Goal: Transaction & Acquisition: Purchase product/service

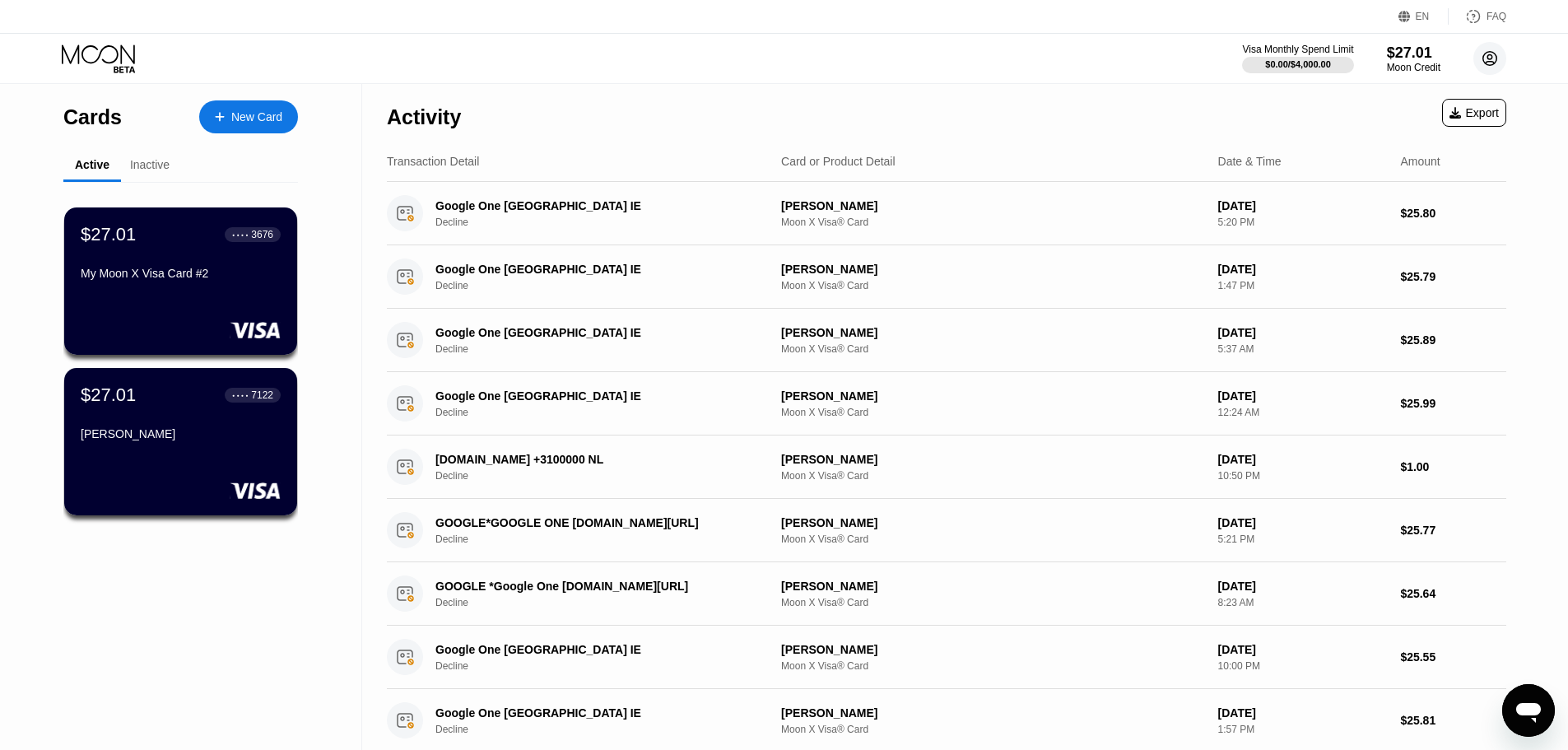
click at [1497, 58] on circle at bounding box center [1490, 59] width 33 height 33
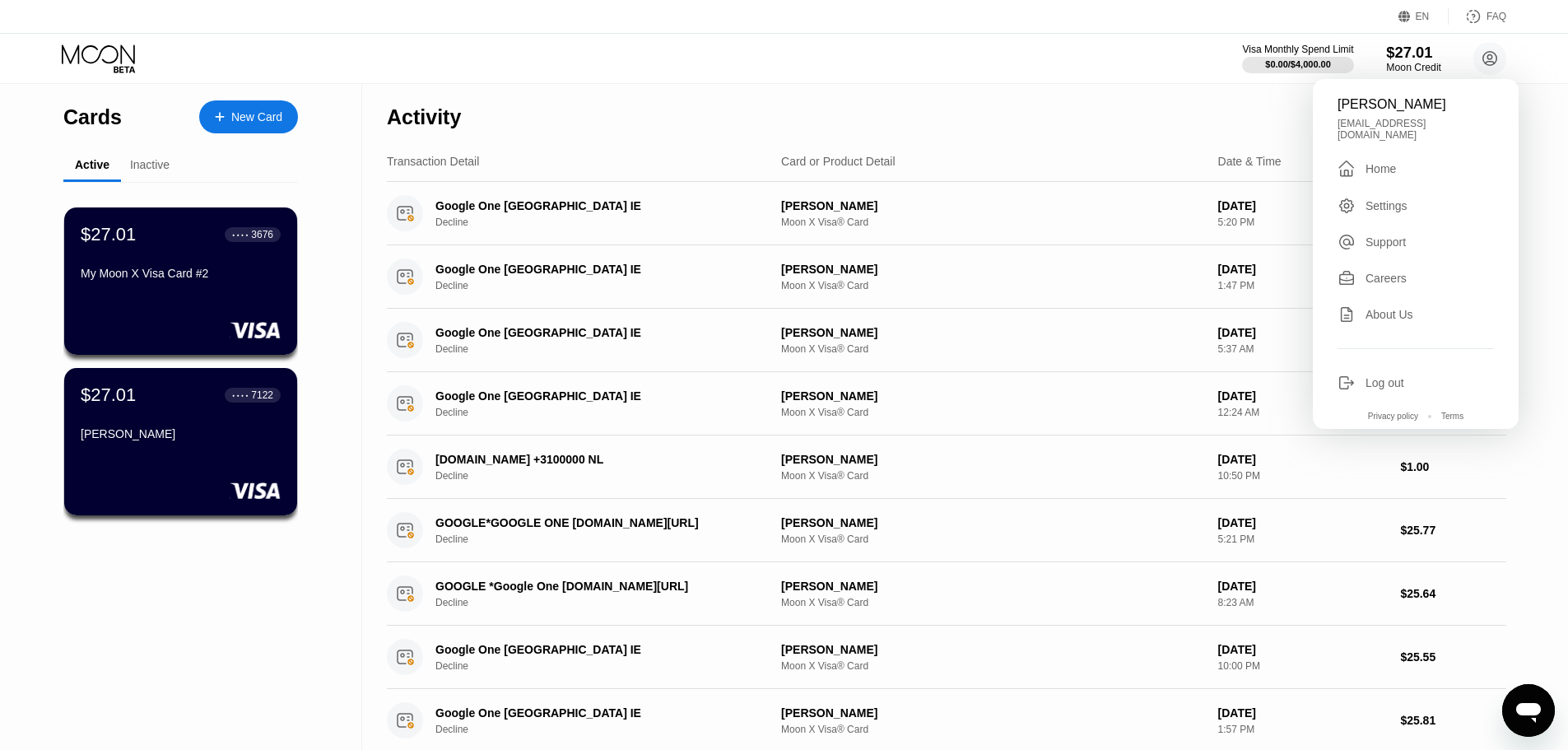
click at [1416, 51] on div "$27.01" at bounding box center [1414, 52] width 55 height 17
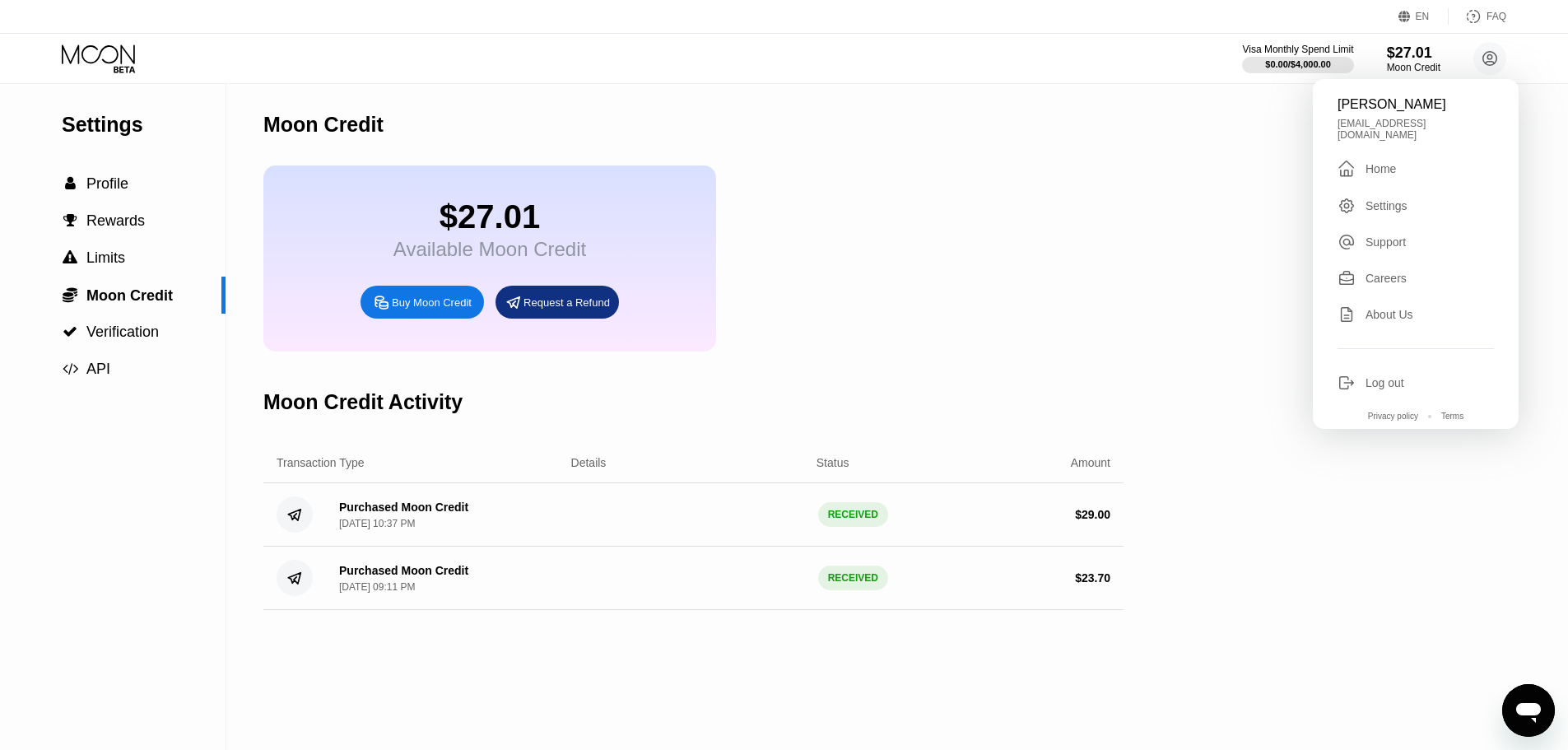
click at [426, 309] on div "Buy Moon Credit" at bounding box center [431, 302] width 80 height 14
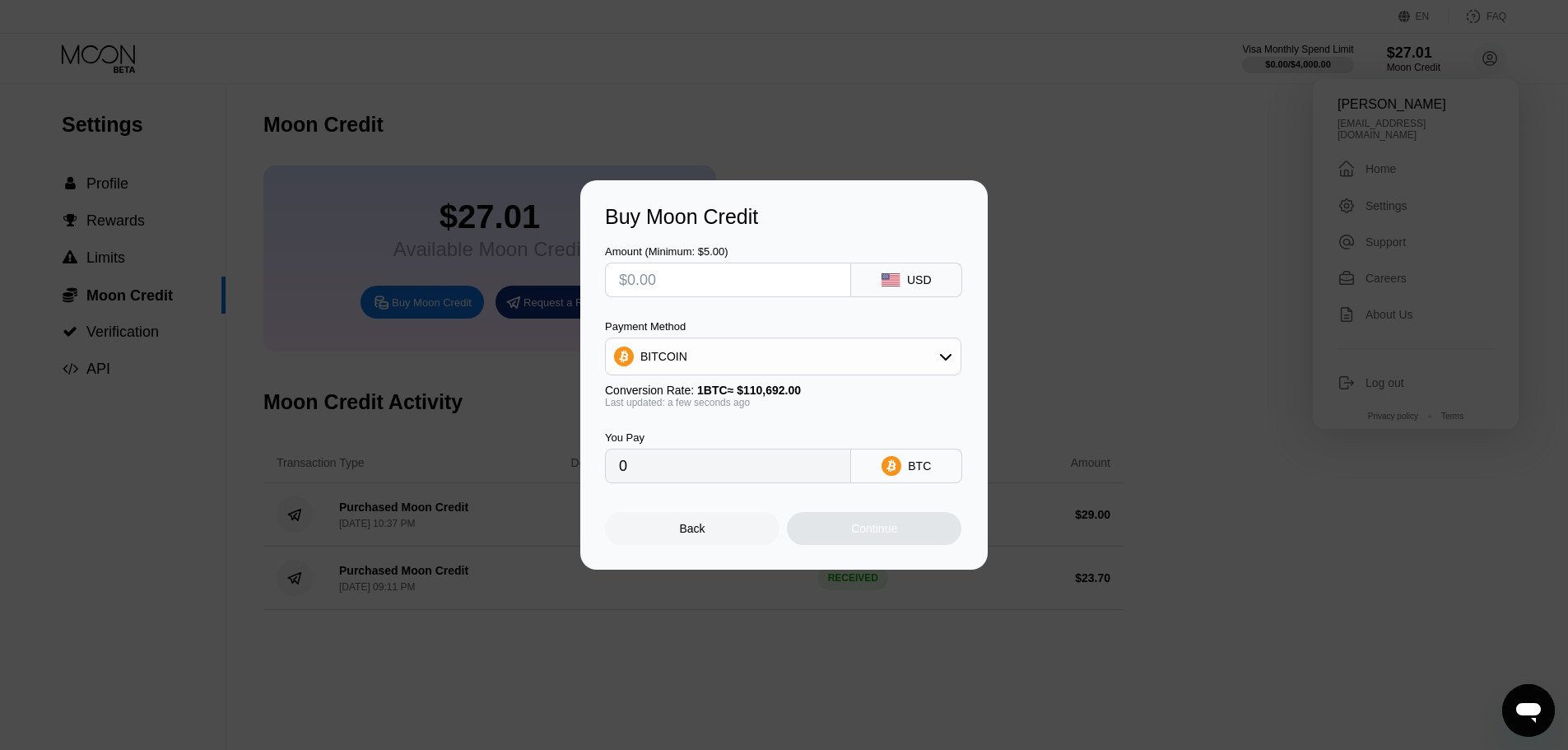
click at [746, 285] on input "text" at bounding box center [728, 280] width 218 height 33
click at [797, 363] on div "BITCOIN" at bounding box center [783, 357] width 355 height 33
click at [794, 399] on div "BITCOIN" at bounding box center [793, 402] width 310 height 13
click at [718, 280] on input "text" at bounding box center [728, 280] width 218 height 33
type input "$3"
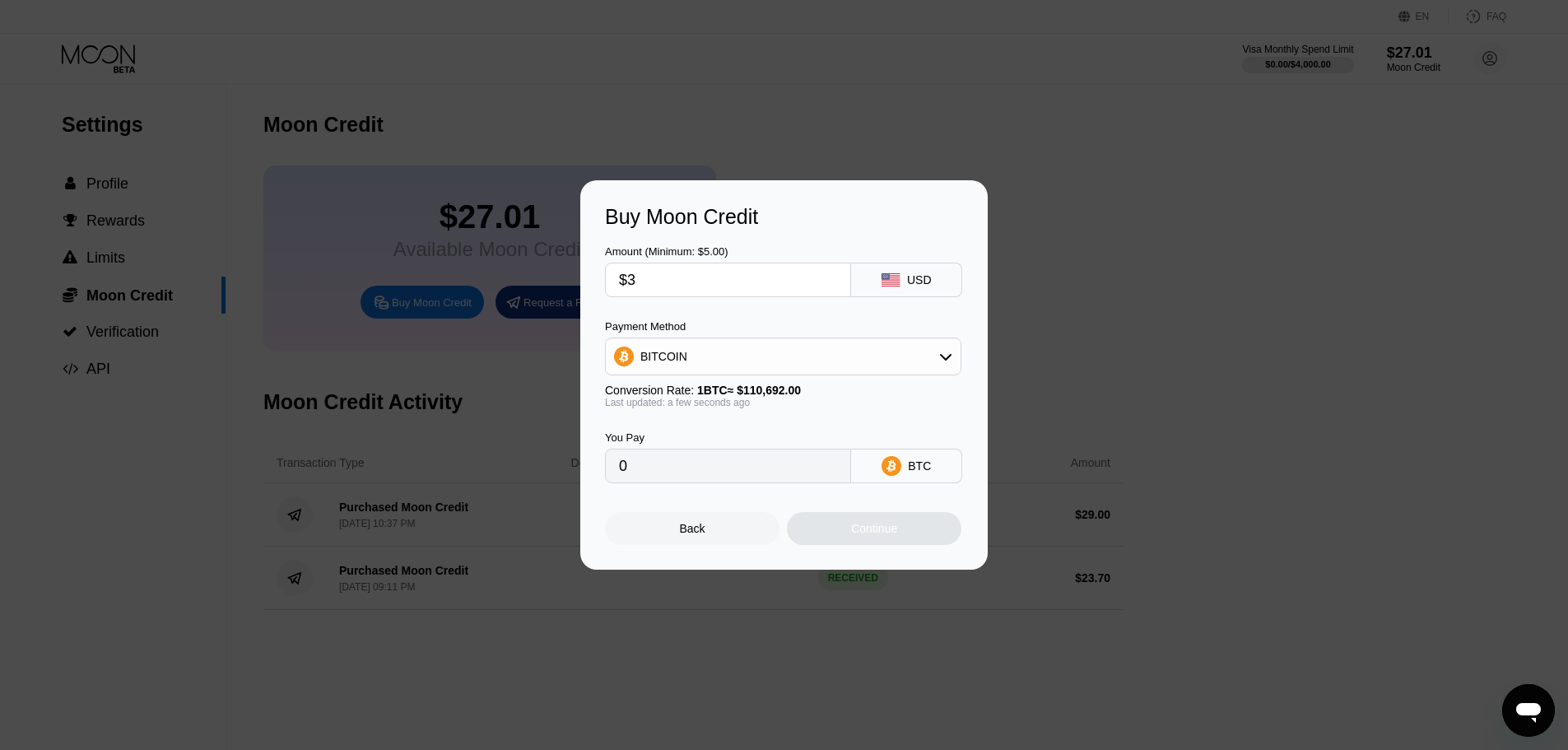
type input "0.00002711"
type input "$31"
type input "0.00028006"
type input "$31"
click at [851, 528] on div "Continue" at bounding box center [874, 528] width 46 height 13
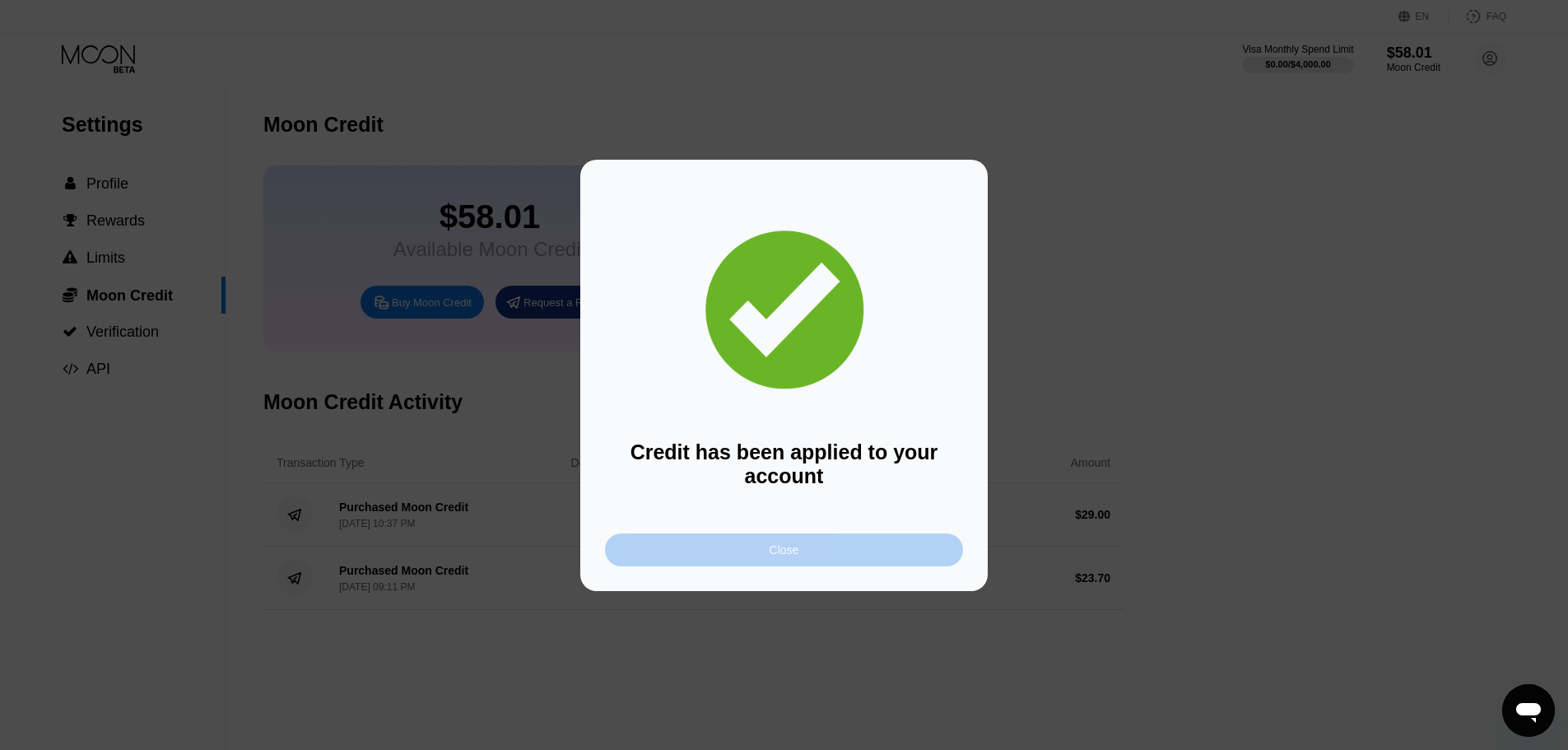
click at [806, 556] on div "Close" at bounding box center [784, 550] width 358 height 33
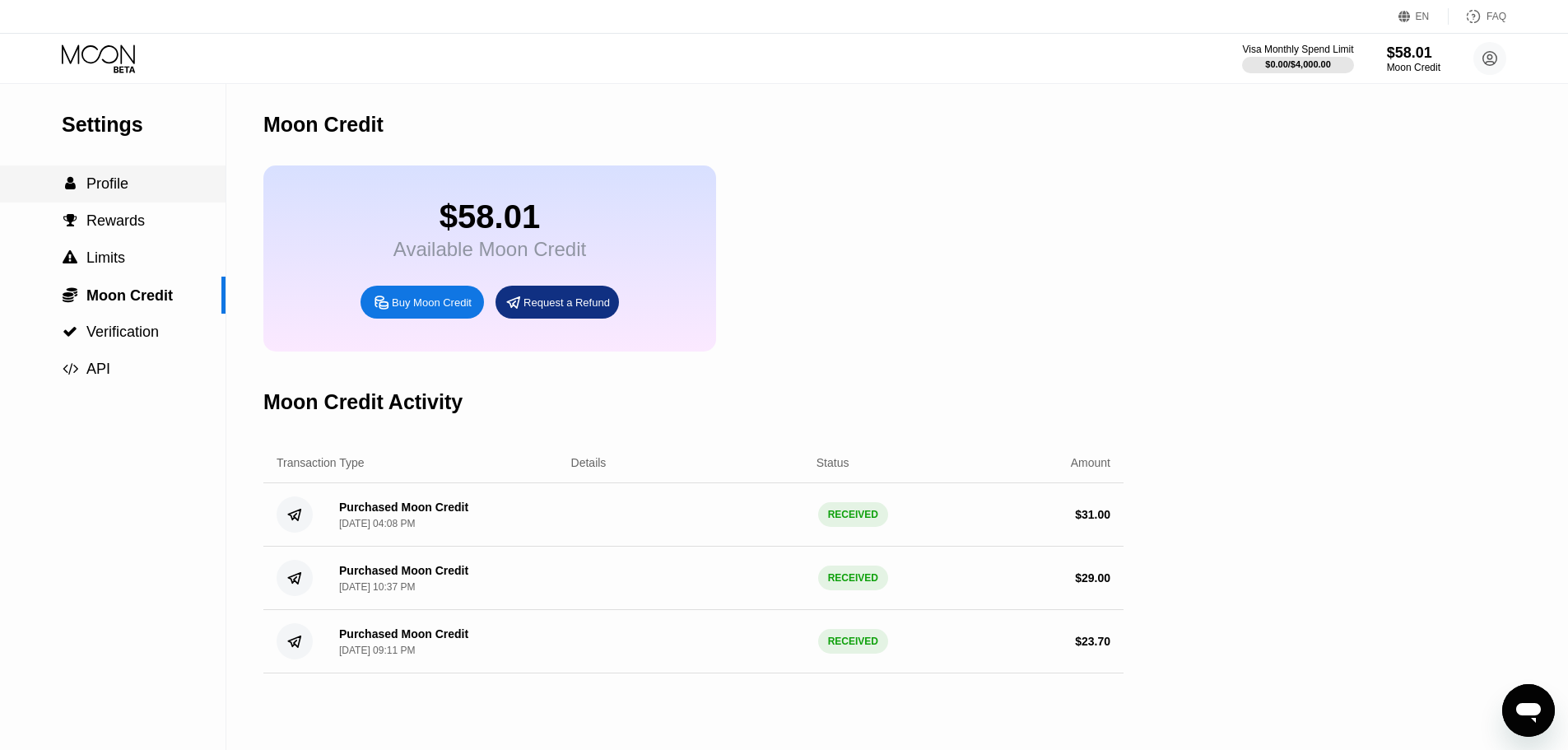
click at [117, 192] on span "Profile" at bounding box center [107, 183] width 42 height 17
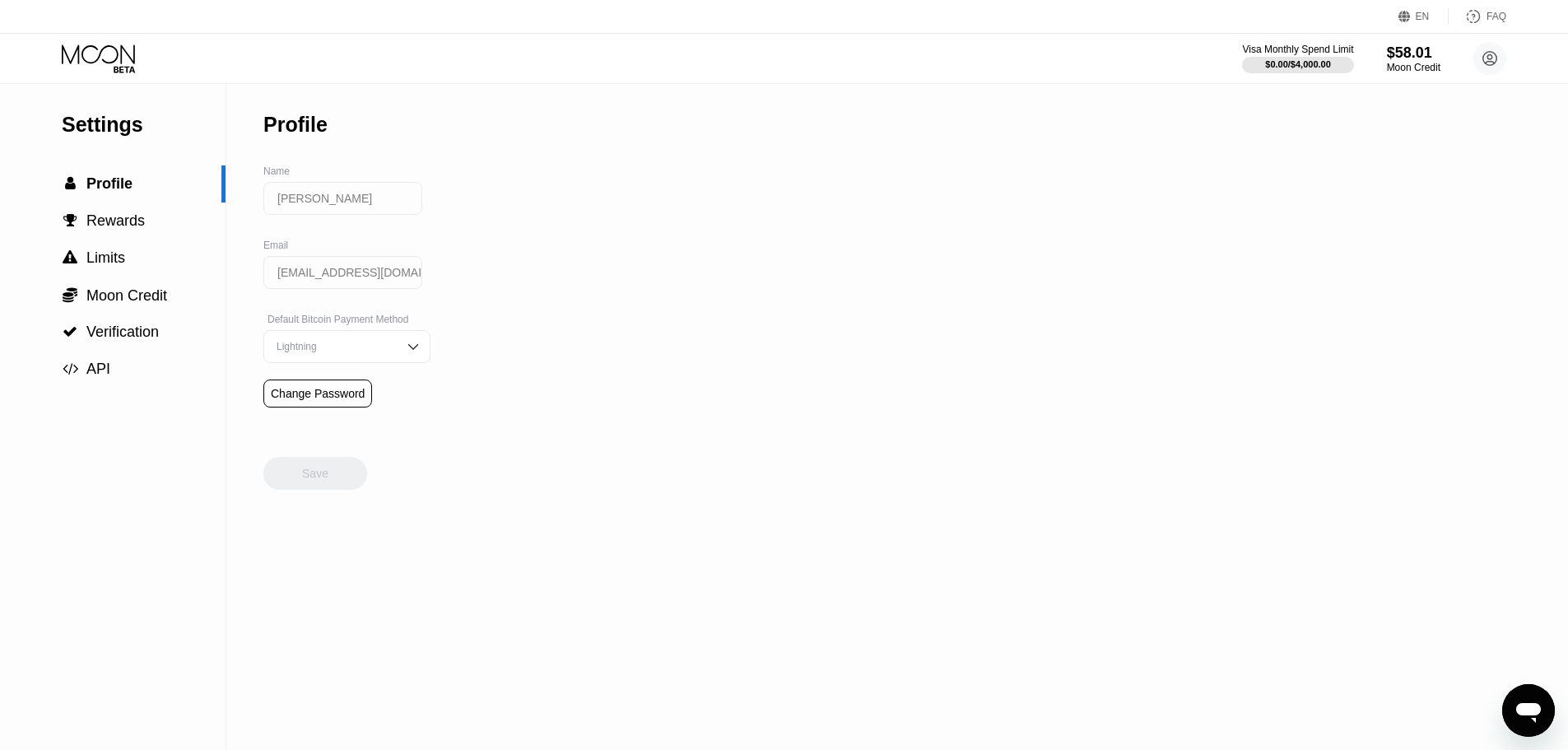
click at [90, 48] on icon at bounding box center [100, 59] width 76 height 29
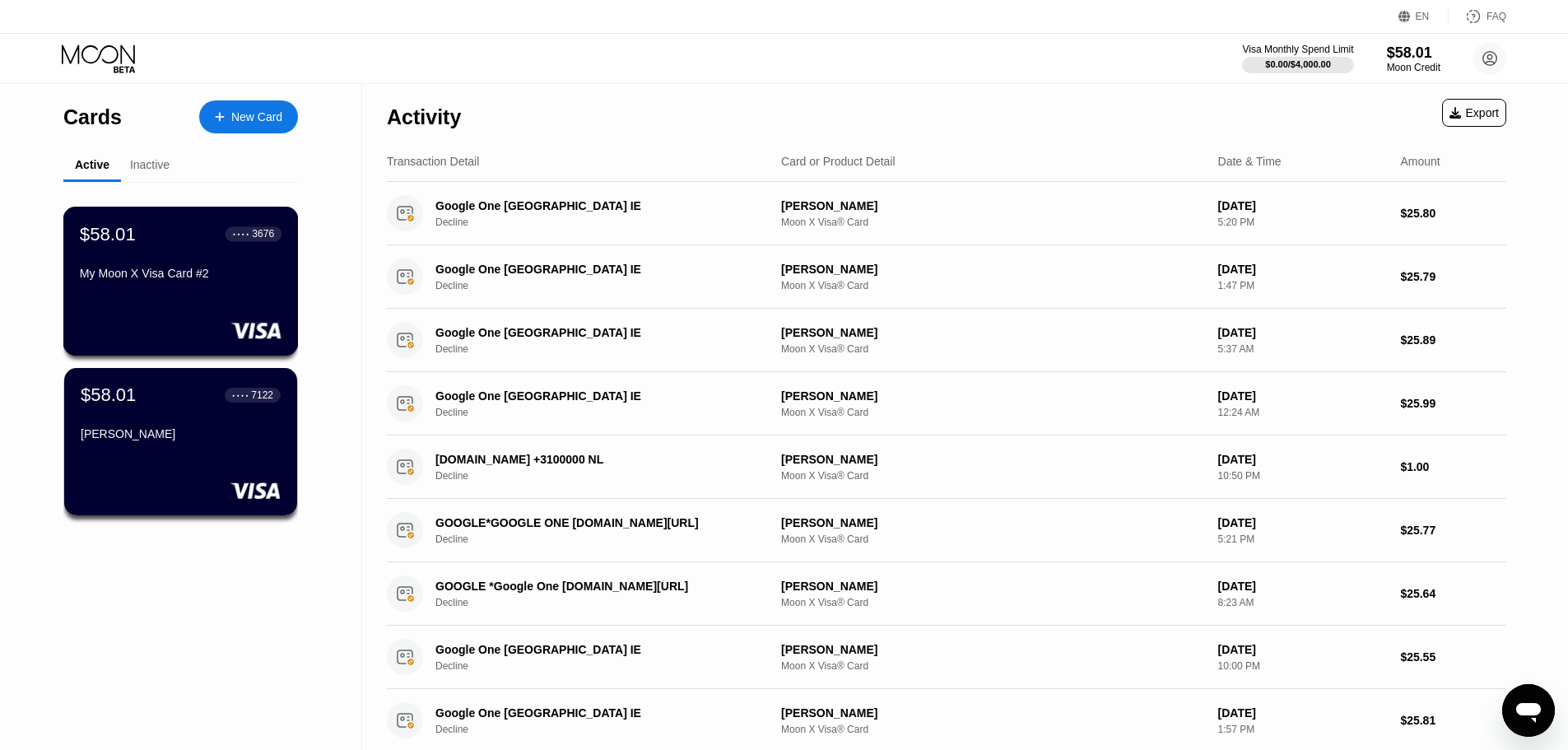
click at [179, 286] on div "My Moon X Visa Card #2" at bounding box center [180, 276] width 202 height 20
click at [183, 263] on div "$58.01 ● ● ● ● 3676 My Moon X Visa Card #2" at bounding box center [180, 255] width 202 height 63
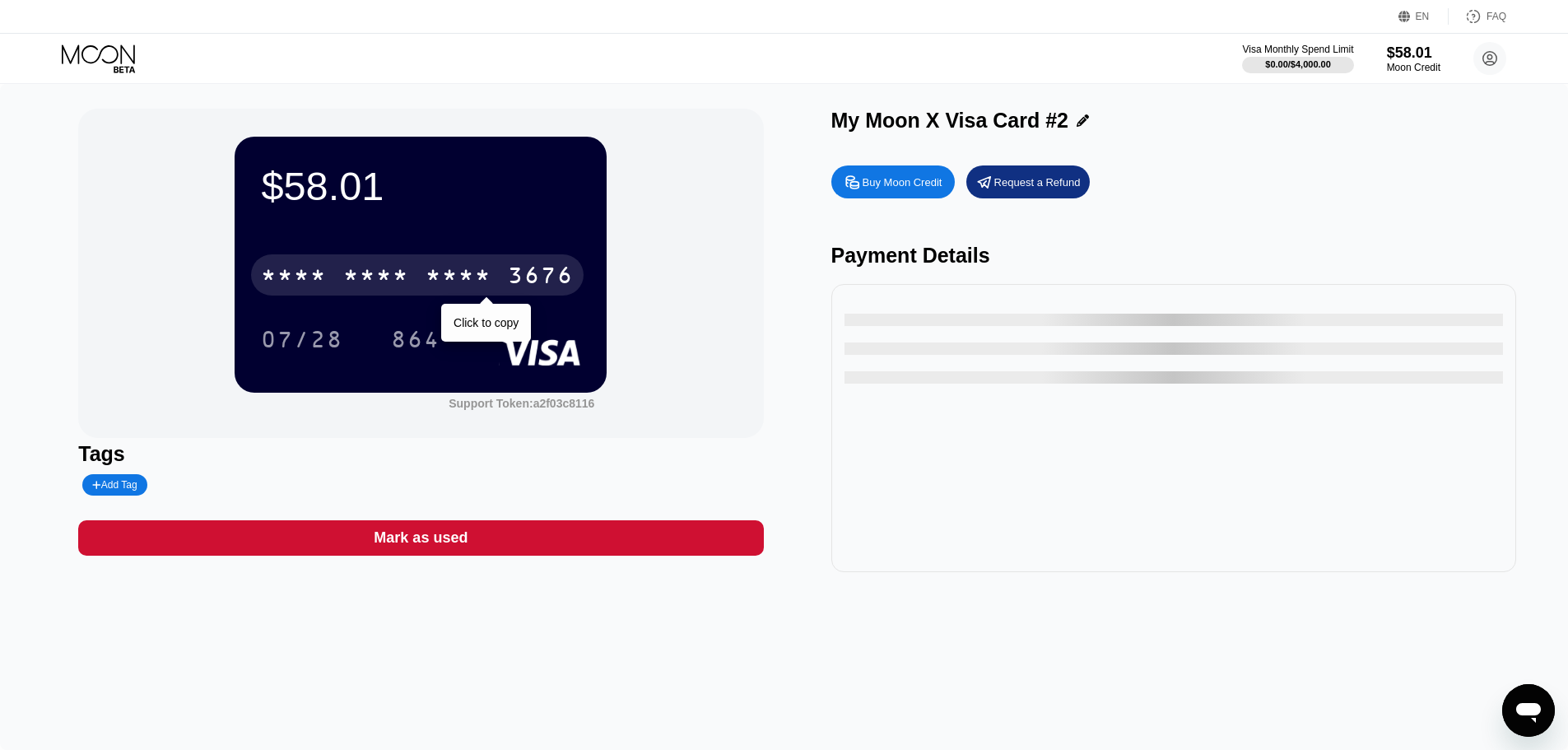
click at [388, 273] on div "* * * *" at bounding box center [376, 277] width 66 height 27
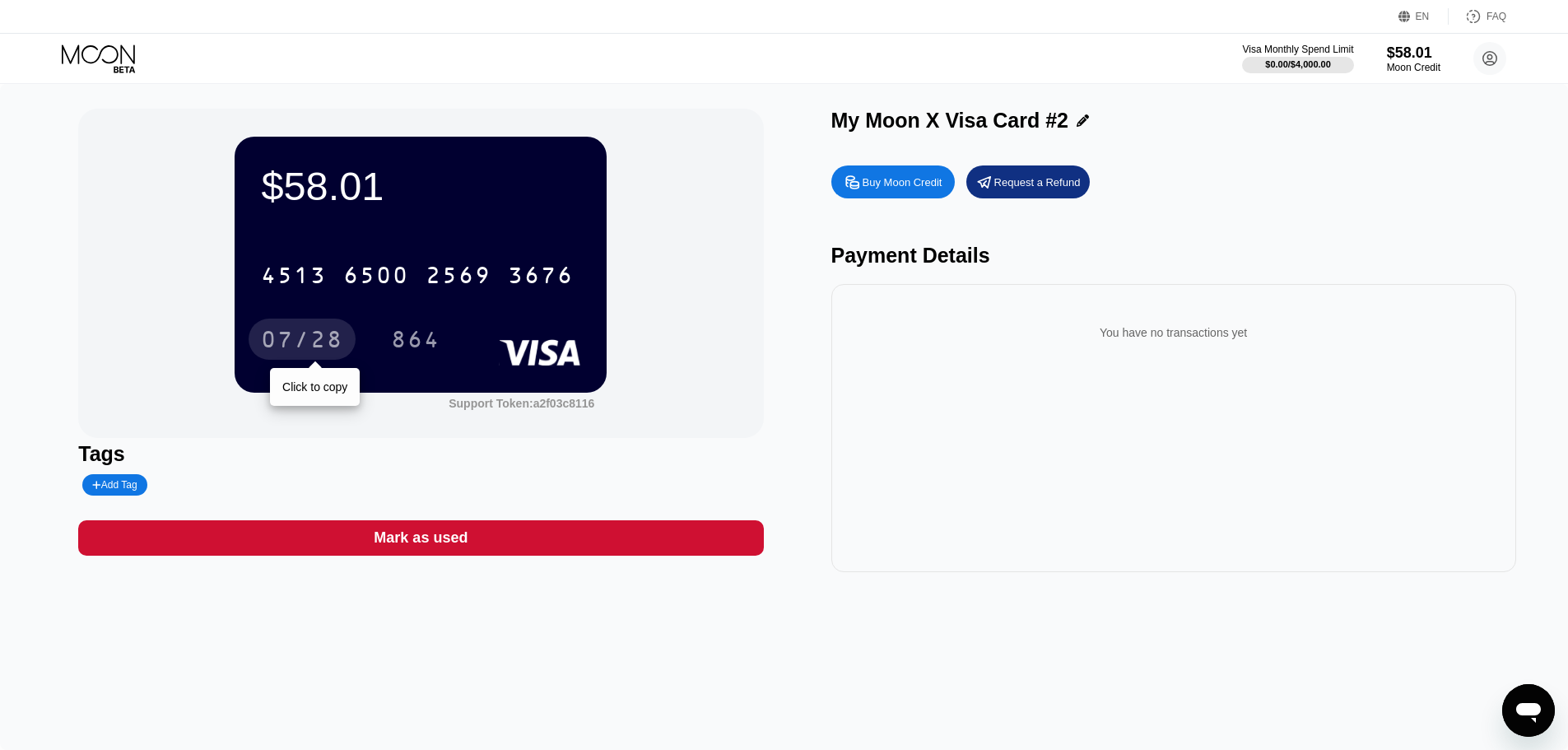
click at [311, 337] on div "07/28" at bounding box center [301, 342] width 82 height 27
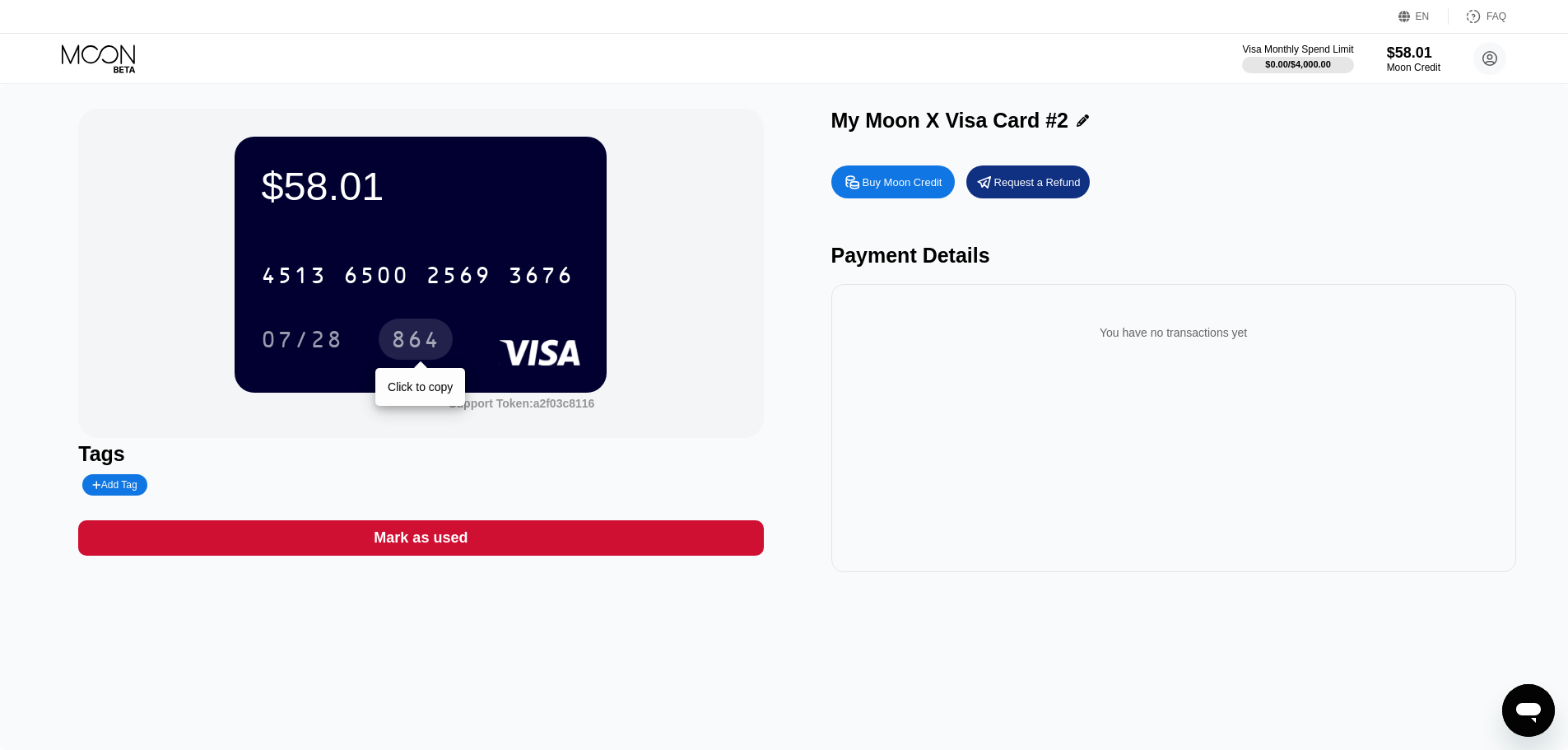
click at [427, 348] on div "864" at bounding box center [416, 342] width 50 height 27
click at [90, 42] on div "Visa Monthly Spend Limit $0.00 / $4,000.00 $58.01 Moon Credit Morteza Pasehvar …" at bounding box center [784, 59] width 1568 height 50
click at [91, 51] on icon at bounding box center [100, 59] width 76 height 29
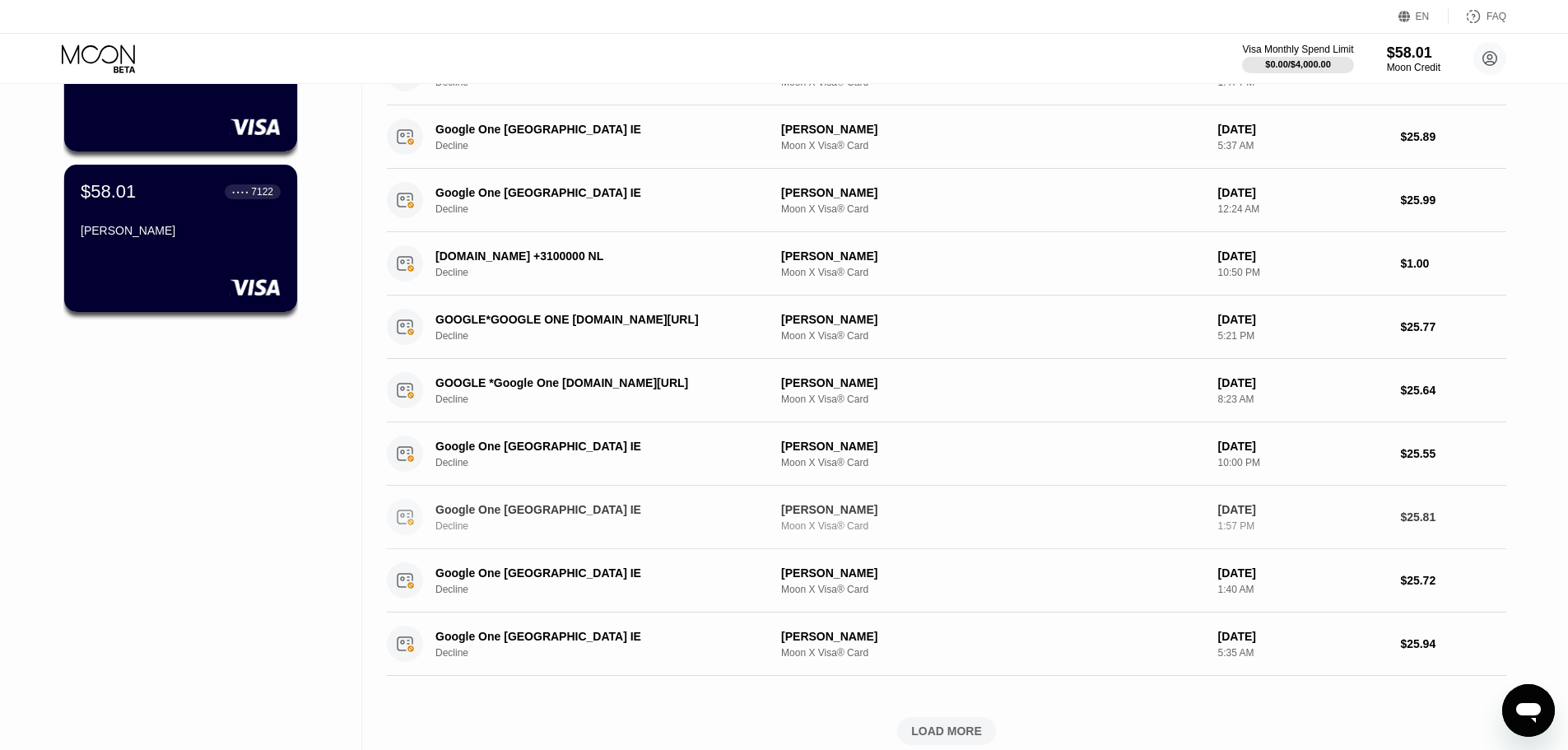
scroll to position [247, 0]
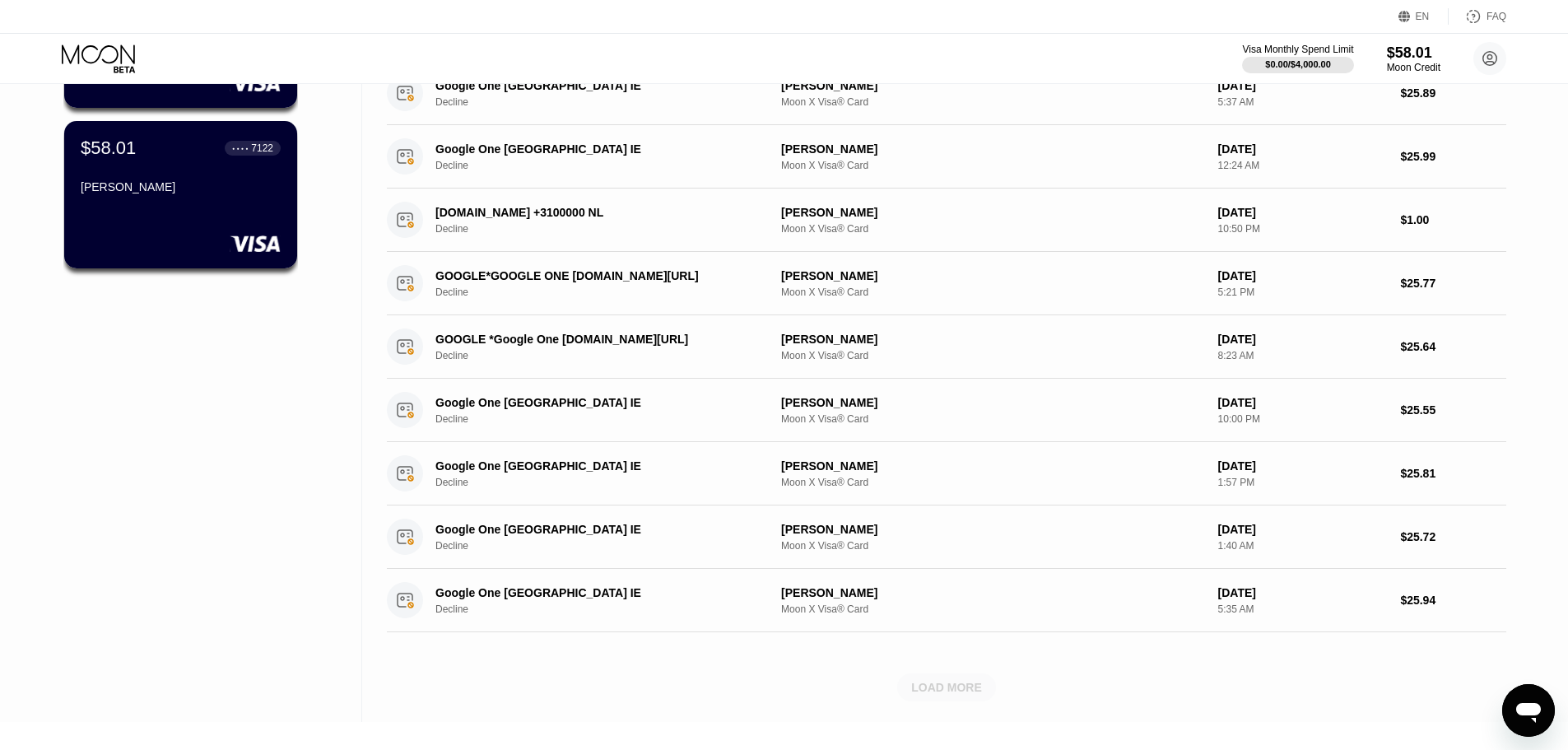
click at [910, 700] on div "LOAD MORE" at bounding box center [946, 687] width 99 height 28
